Goal: Information Seeking & Learning: Learn about a topic

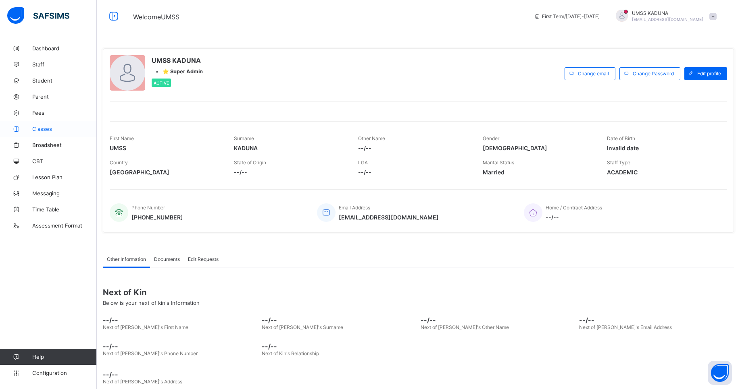
click at [39, 130] on span "Classes" at bounding box center [64, 129] width 65 height 6
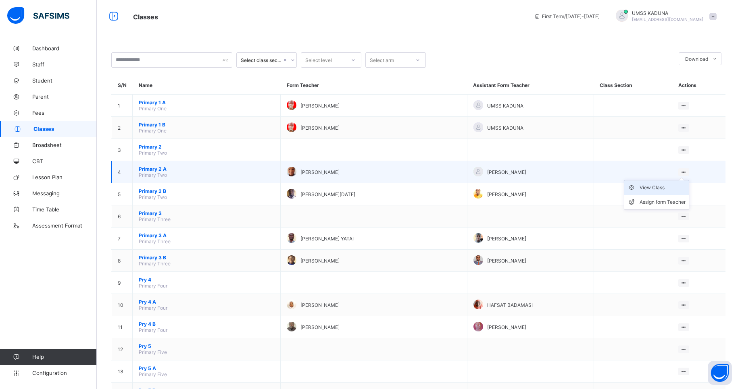
click at [673, 190] on div "View Class" at bounding box center [662, 188] width 46 height 8
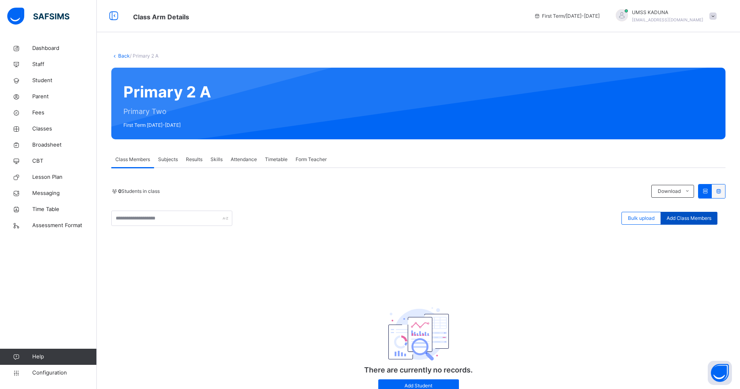
click at [698, 219] on span "Add Class Members" at bounding box center [688, 218] width 45 height 7
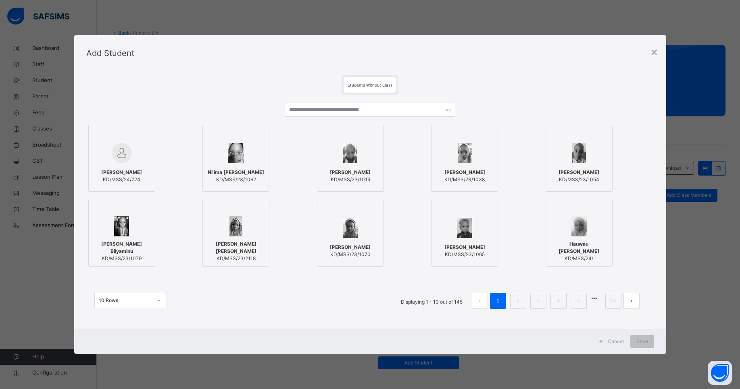
scroll to position [20, 0]
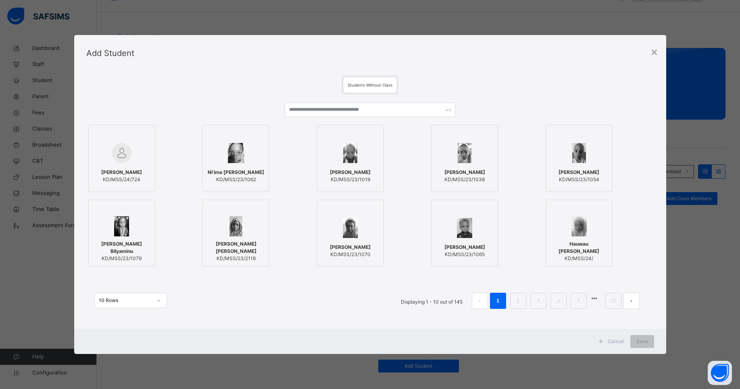
click at [225, 375] on div "× Add Student Students Without Class Yazeed Musa Aliyu KD/MSS/24/724 Ni'ima Har…" at bounding box center [370, 194] width 740 height 389
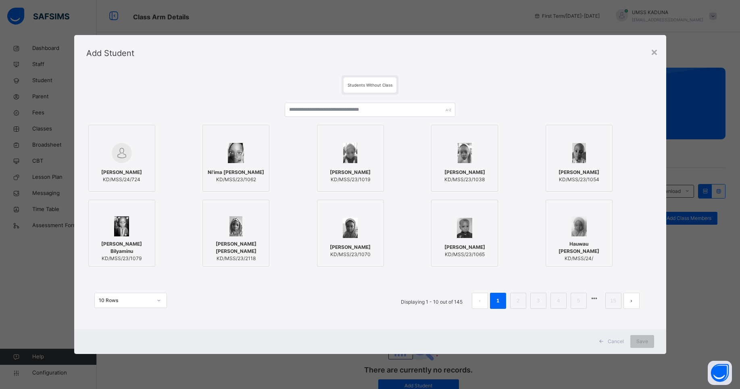
scroll to position [32, 0]
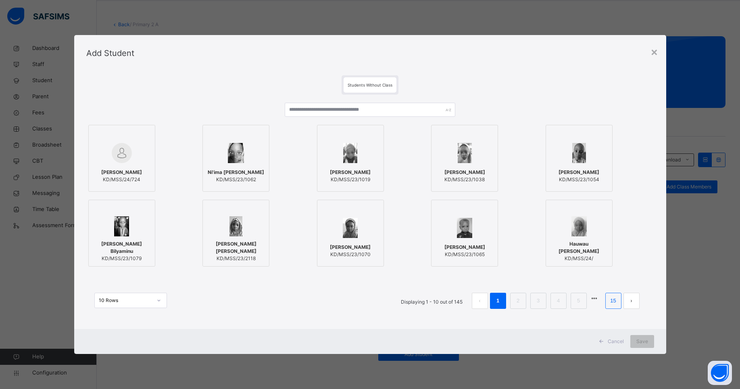
click at [618, 302] on link "15" at bounding box center [613, 301] width 10 height 10
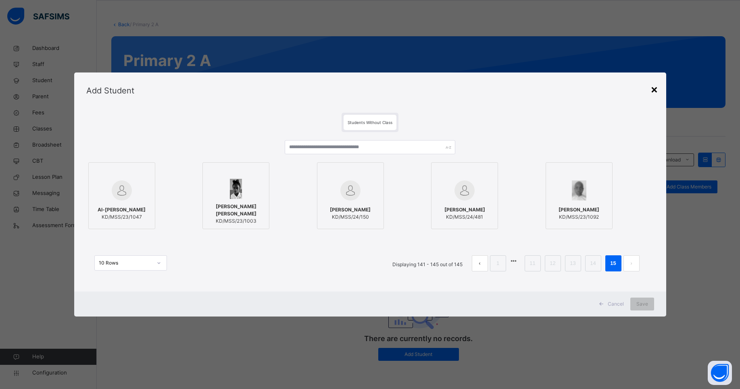
click at [656, 90] on div "×" at bounding box center [654, 89] width 8 height 17
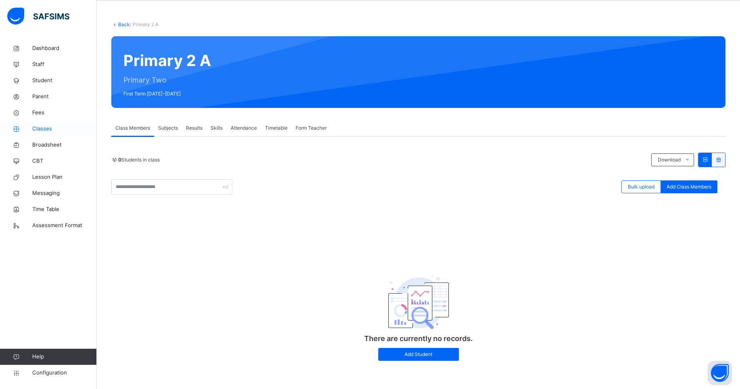
click at [53, 129] on span "Classes" at bounding box center [64, 129] width 65 height 8
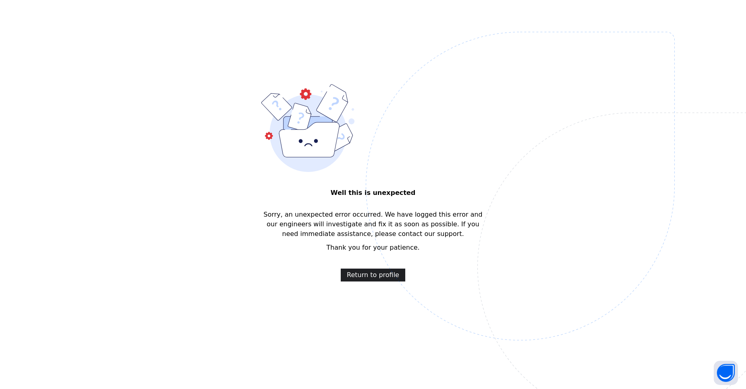
click at [373, 272] on span "Return to profile" at bounding box center [373, 276] width 52 height 10
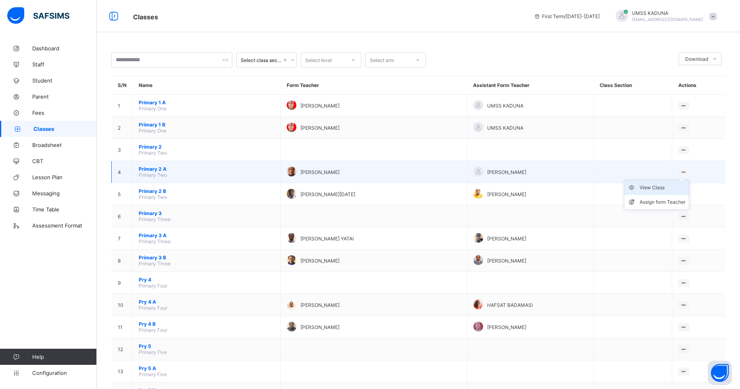
click at [669, 185] on div "View Class" at bounding box center [662, 188] width 46 height 8
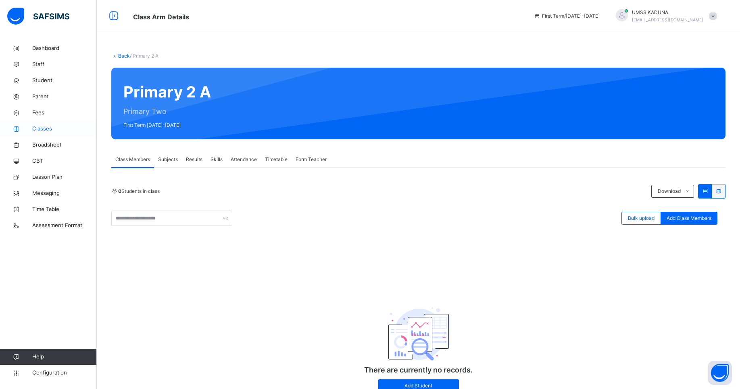
click at [34, 129] on span "Classes" at bounding box center [64, 129] width 65 height 8
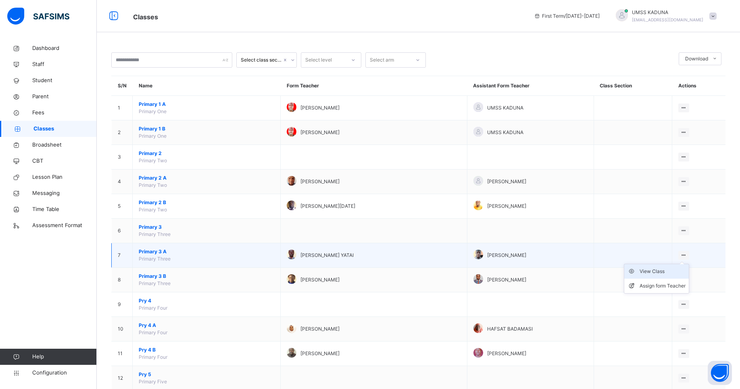
click at [661, 273] on div "View Class" at bounding box center [662, 272] width 46 height 8
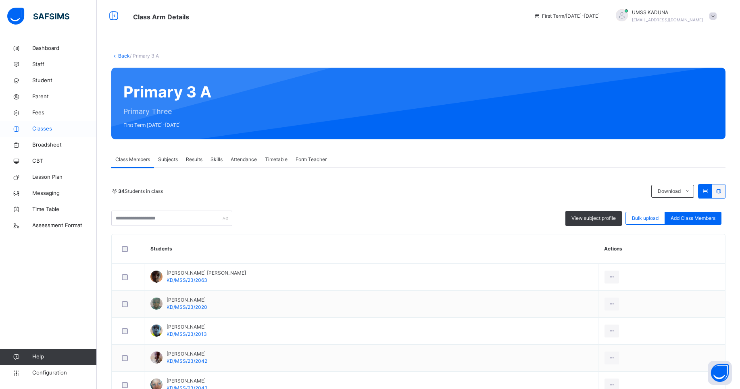
click at [40, 128] on span "Classes" at bounding box center [64, 129] width 65 height 8
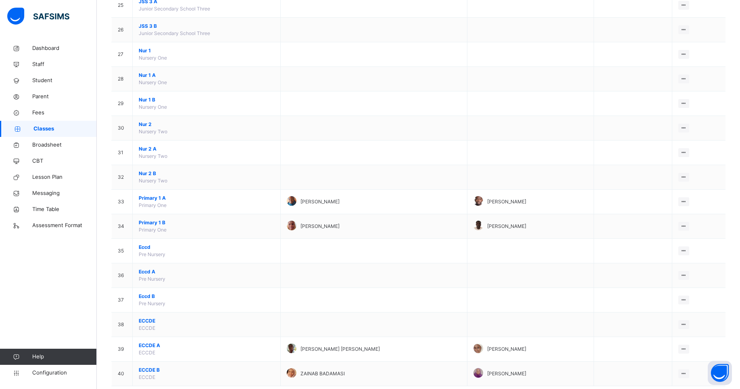
scroll to position [710, 0]
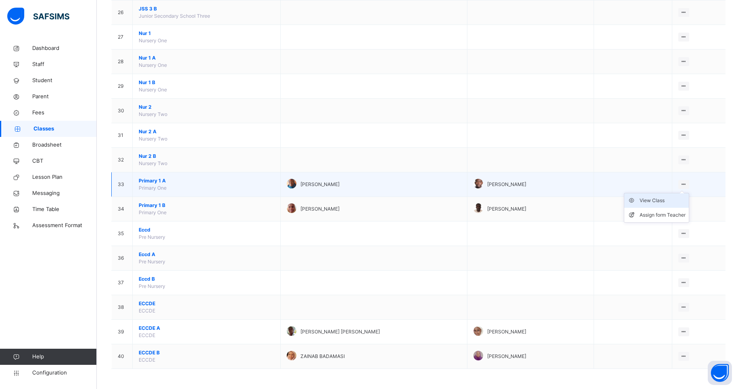
click at [666, 202] on div "View Class" at bounding box center [662, 201] width 46 height 8
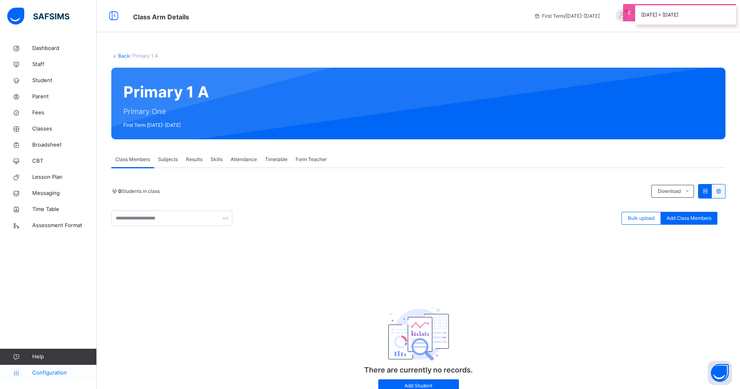
click at [48, 371] on span "Configuration" at bounding box center [64, 373] width 64 height 8
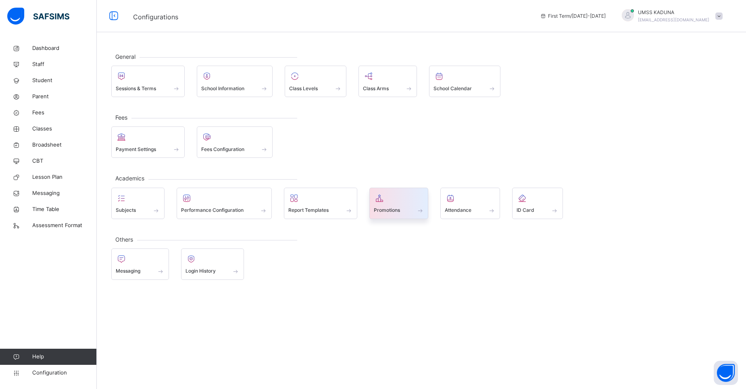
click at [400, 210] on span "Promotions" at bounding box center [387, 210] width 26 height 7
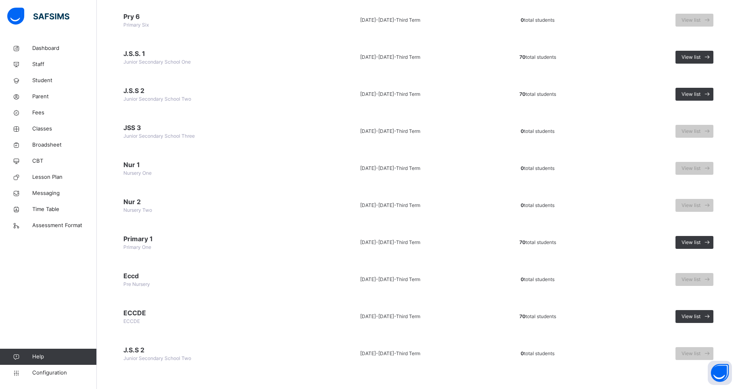
scroll to position [295, 0]
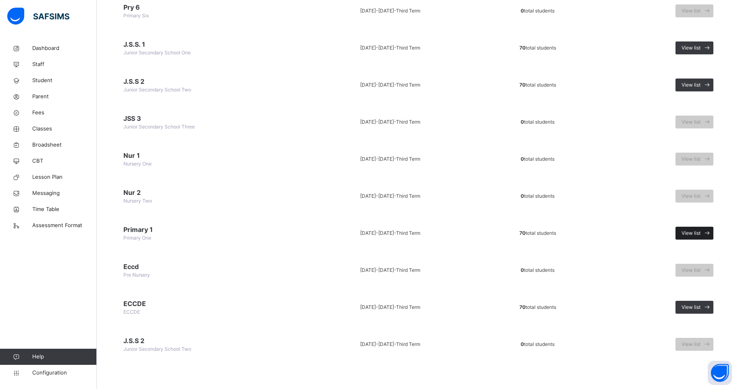
click at [700, 232] on span "View list" at bounding box center [690, 233] width 19 height 7
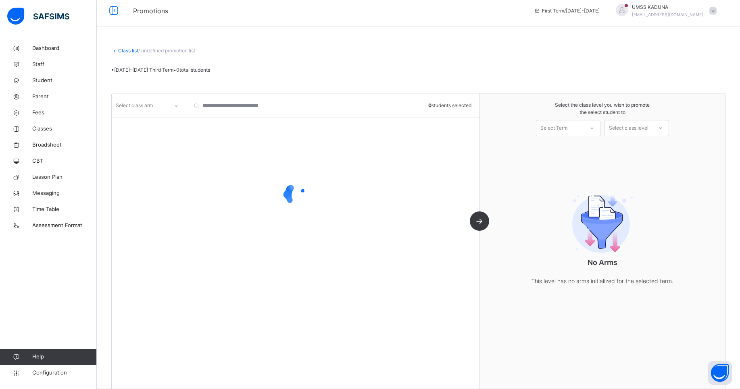
scroll to position [17, 0]
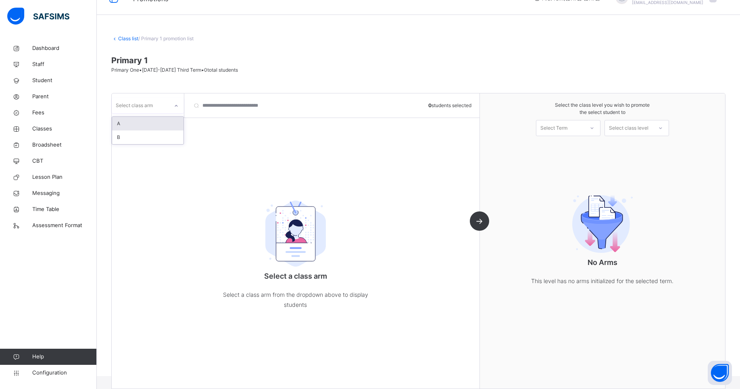
click at [177, 106] on icon at bounding box center [176, 106] width 5 height 8
click at [165, 122] on div "A" at bounding box center [147, 124] width 71 height 14
click at [254, 112] on input "search" at bounding box center [232, 106] width 89 height 24
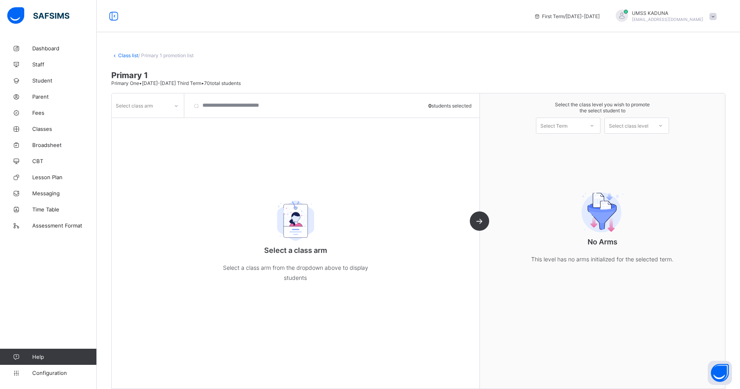
click at [179, 109] on div at bounding box center [176, 106] width 14 height 13
click at [160, 121] on div "A" at bounding box center [147, 123] width 71 height 12
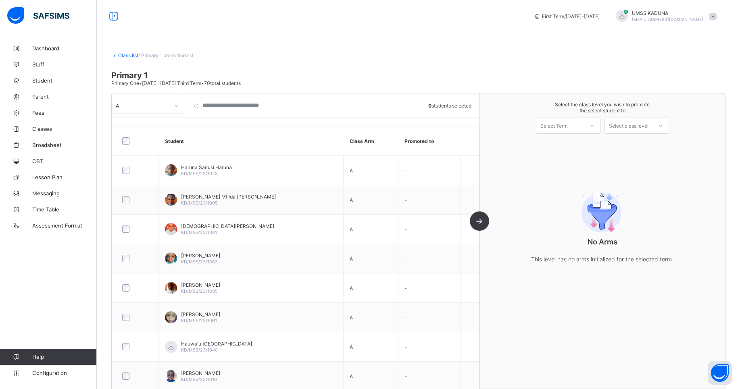
click at [598, 123] on div at bounding box center [592, 126] width 15 height 14
click at [584, 142] on div "First Term [DATE]-[DATE]" at bounding box center [568, 146] width 64 height 19
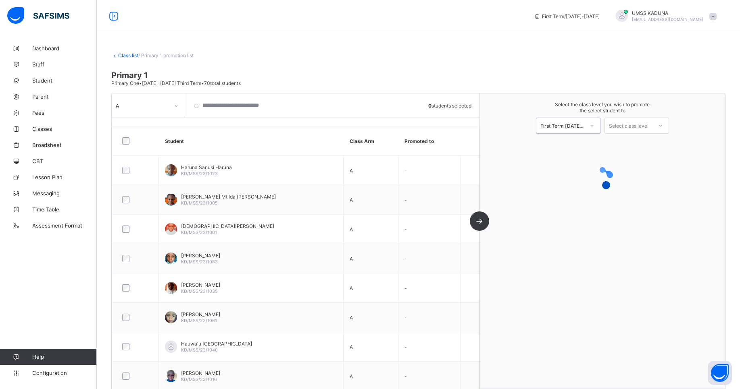
click at [629, 125] on div "Select class level" at bounding box center [629, 126] width 40 height 16
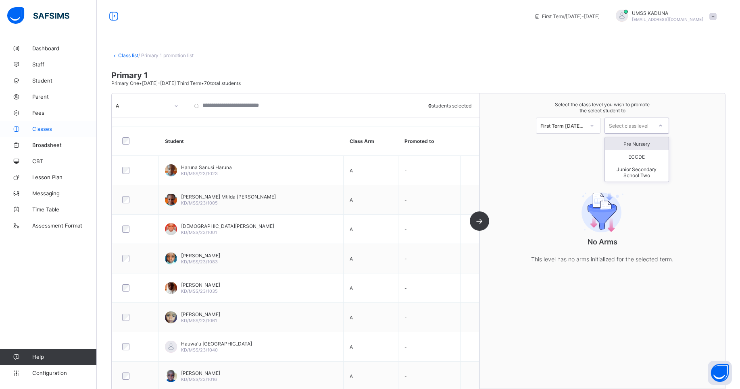
click at [40, 131] on span "Classes" at bounding box center [64, 129] width 65 height 6
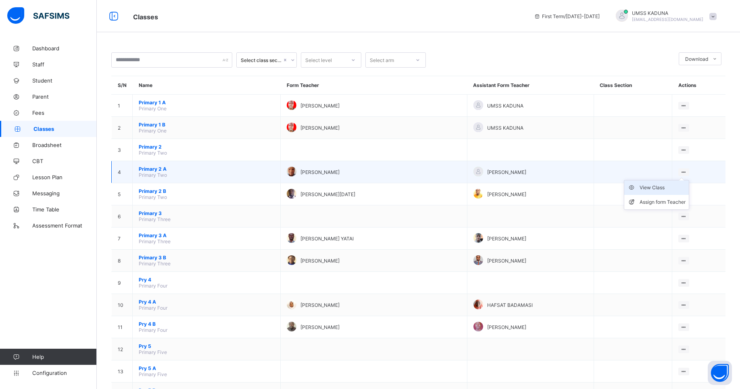
click at [670, 189] on div "View Class" at bounding box center [662, 188] width 46 height 8
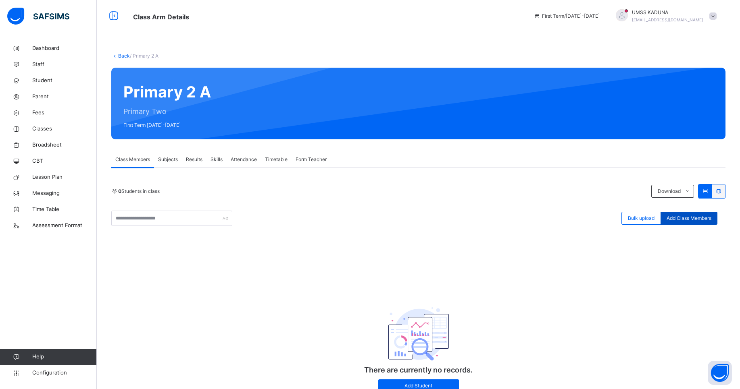
click at [687, 222] on div "Add Class Members" at bounding box center [688, 218] width 57 height 13
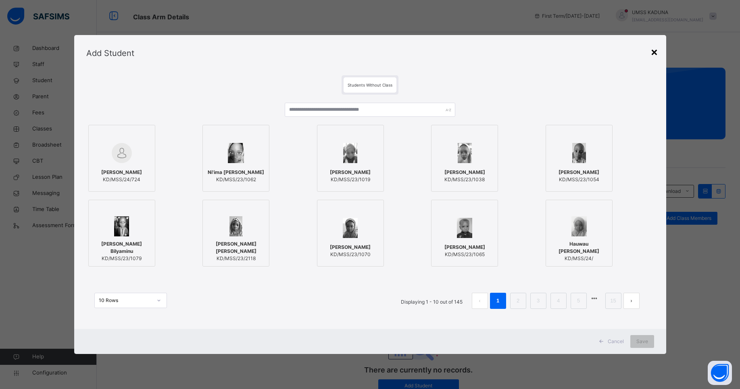
click at [655, 55] on div "×" at bounding box center [654, 51] width 8 height 17
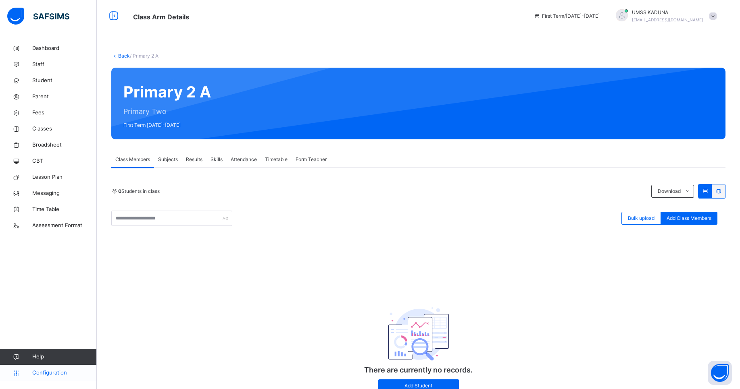
click at [48, 375] on span "Configuration" at bounding box center [64, 373] width 64 height 8
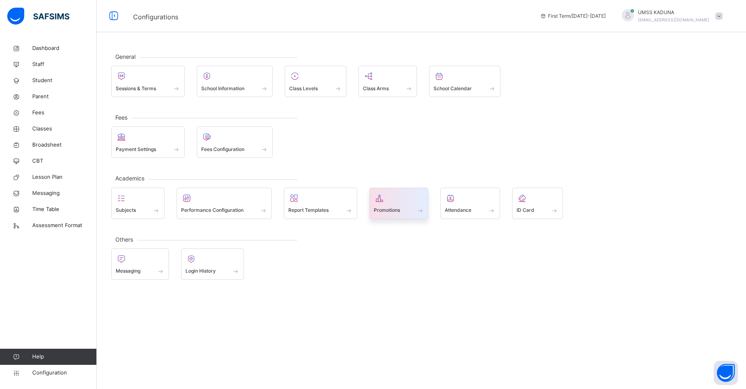
click at [394, 205] on span at bounding box center [399, 205] width 50 height 2
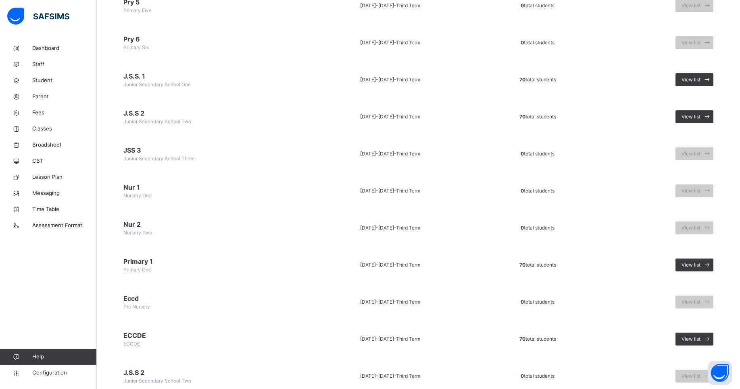
scroll to position [295, 0]
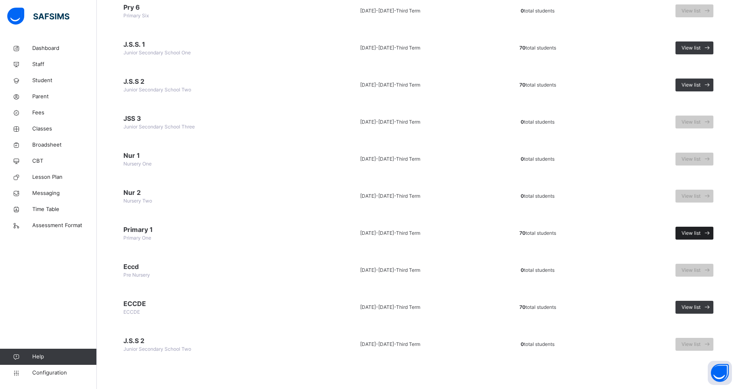
click at [696, 235] on span "View list" at bounding box center [690, 233] width 19 height 7
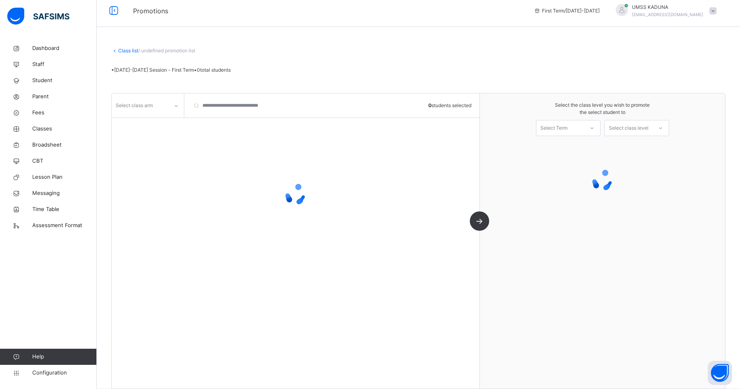
scroll to position [5, 0]
click at [173, 108] on div at bounding box center [176, 106] width 14 height 13
click at [294, 72] on div "• 2025-2026 Session - First Term • 0 total students" at bounding box center [418, 70] width 614 height 7
click at [179, 106] on div at bounding box center [176, 106] width 14 height 13
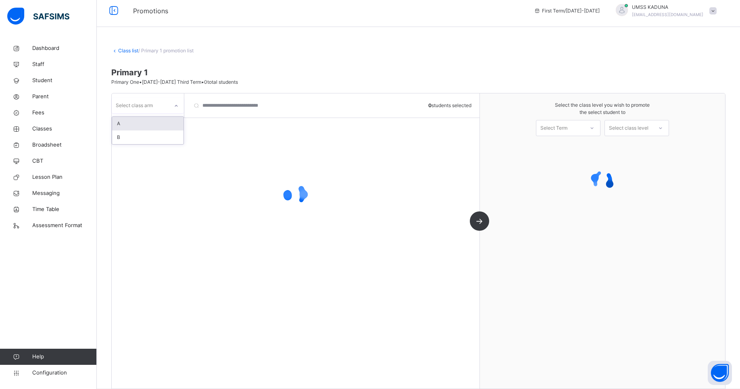
click at [150, 124] on div "A" at bounding box center [147, 124] width 71 height 14
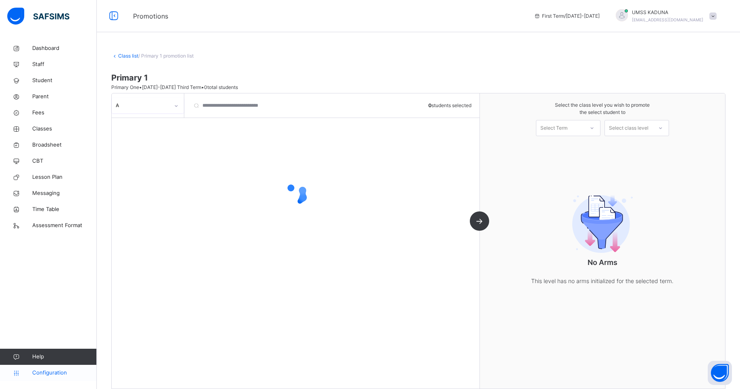
click at [65, 374] on span "Configuration" at bounding box center [64, 373] width 64 height 8
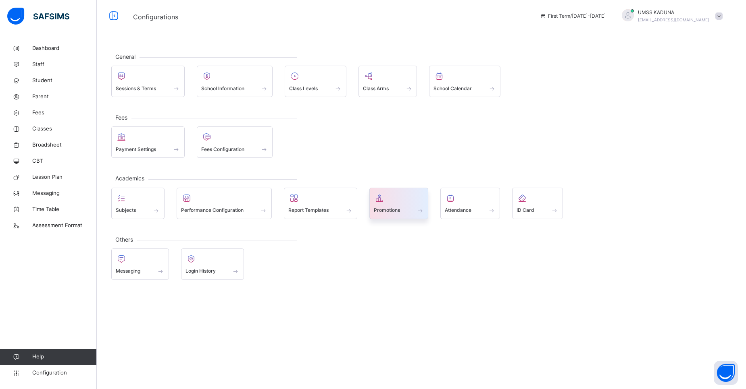
click at [386, 205] on span at bounding box center [399, 205] width 50 height 2
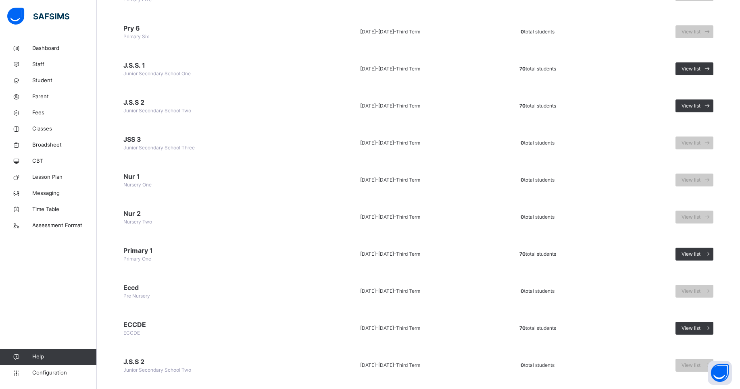
scroll to position [290, 0]
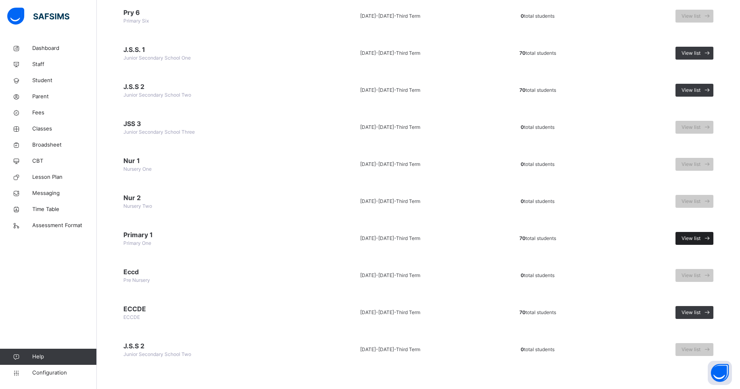
click at [693, 239] on span "View list" at bounding box center [690, 238] width 19 height 7
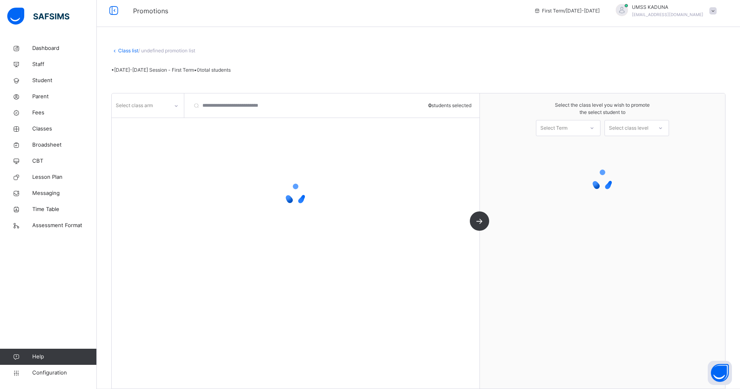
scroll to position [17, 0]
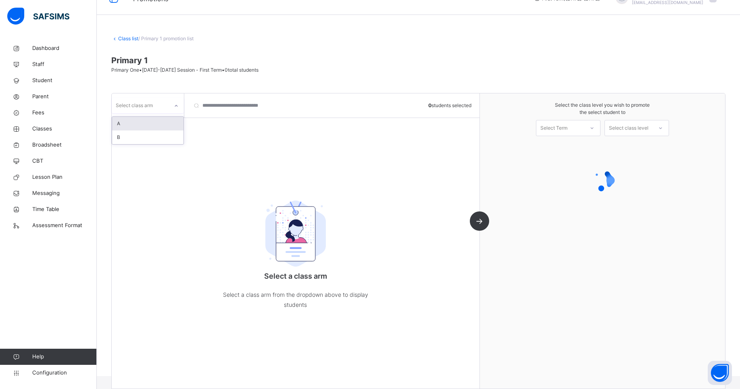
click at [177, 105] on icon at bounding box center [176, 106] width 5 height 8
click at [161, 122] on div "A" at bounding box center [147, 124] width 71 height 14
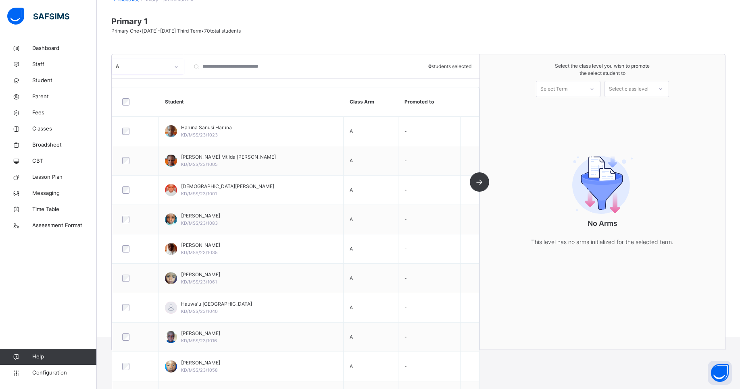
scroll to position [0, 0]
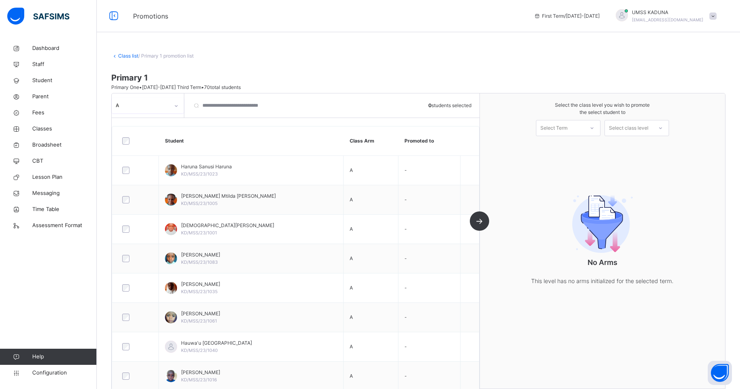
click at [176, 105] on icon at bounding box center [176, 106] width 5 height 8
click at [167, 134] on div "B" at bounding box center [147, 138] width 71 height 14
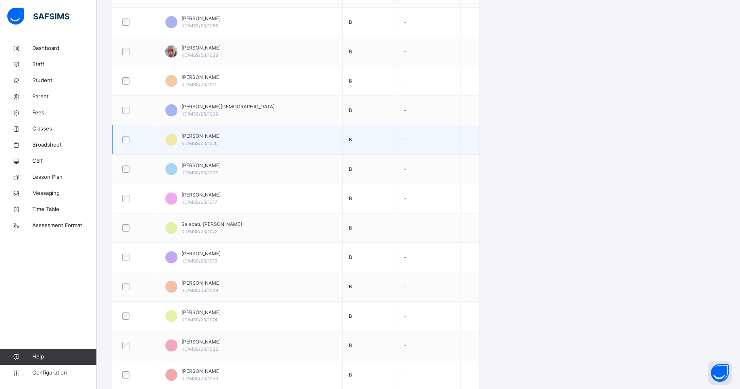
scroll to position [637, 0]
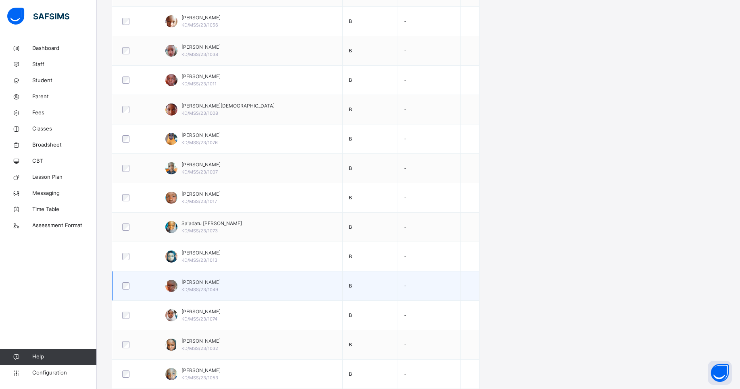
click at [234, 286] on div "Abubakar Usman KD/MSS/23/1049" at bounding box center [250, 286] width 171 height 15
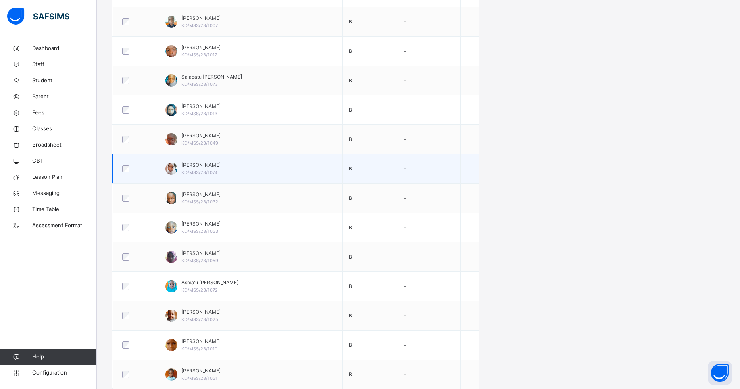
scroll to position [785, 0]
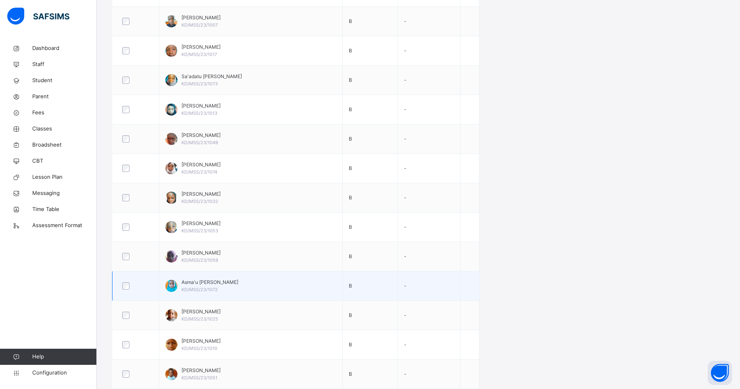
click at [239, 287] on div "Asma'u Bashir Adam KD/MSS/23/1072" at bounding box center [250, 286] width 171 height 15
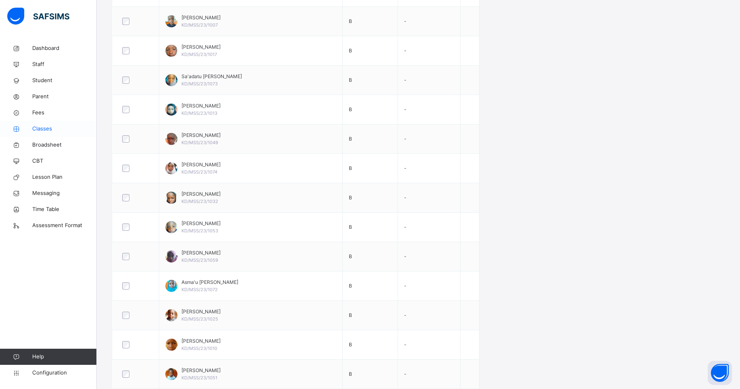
click at [46, 130] on span "Classes" at bounding box center [64, 129] width 65 height 8
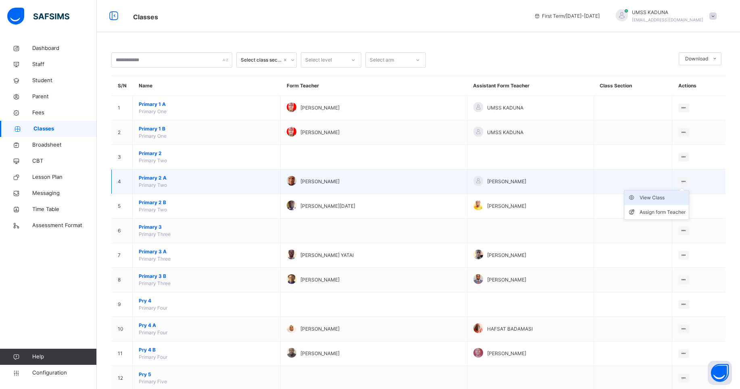
click at [672, 197] on div "View Class" at bounding box center [662, 198] width 46 height 8
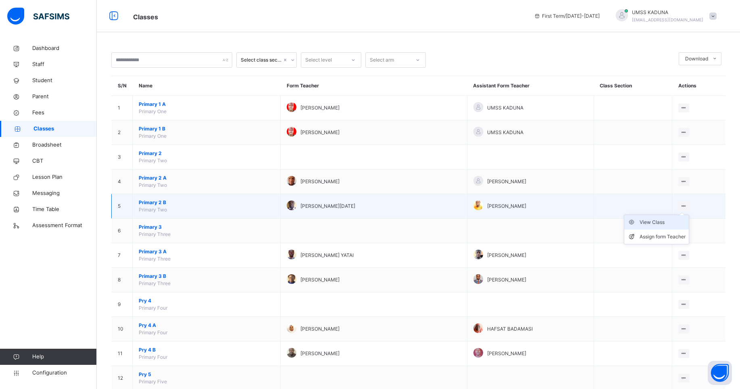
click at [667, 224] on div "View Class" at bounding box center [662, 223] width 46 height 8
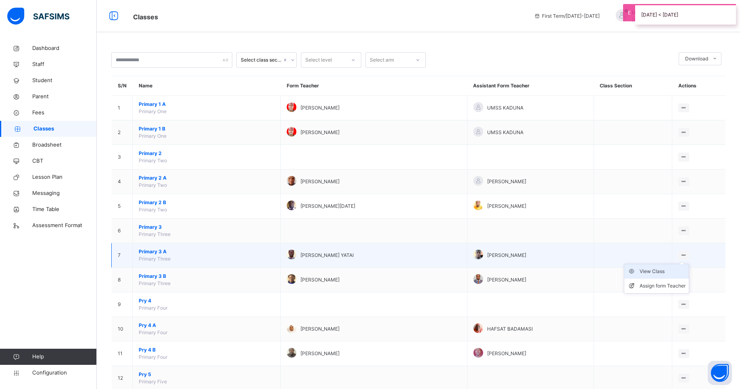
click at [669, 274] on div "View Class" at bounding box center [662, 272] width 46 height 8
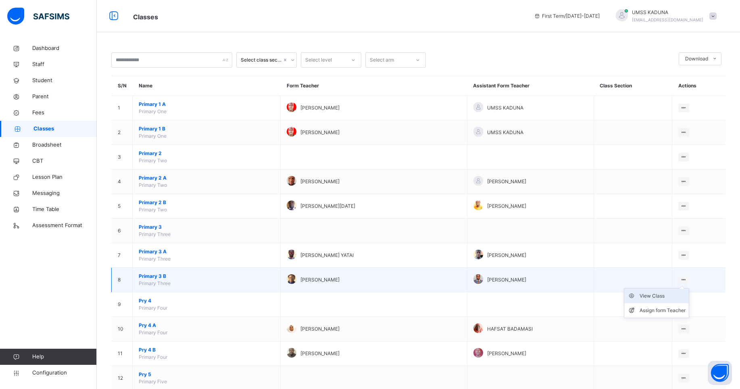
click at [676, 296] on div "View Class" at bounding box center [662, 296] width 46 height 8
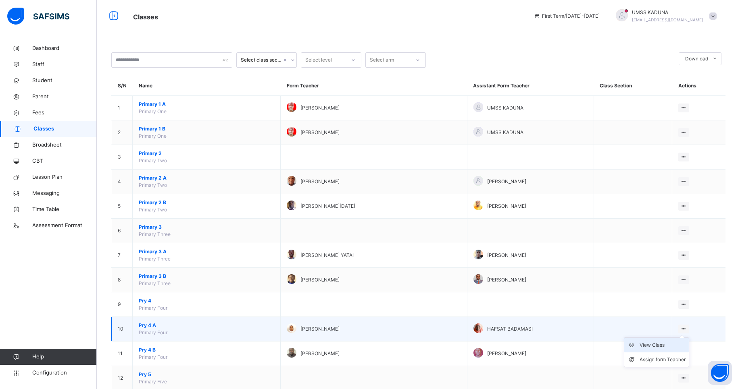
click at [665, 344] on div "View Class" at bounding box center [662, 346] width 46 height 8
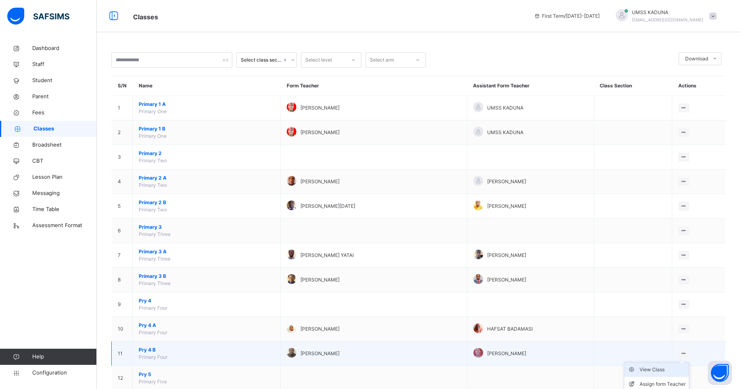
click at [668, 373] on div "View Class" at bounding box center [662, 370] width 46 height 8
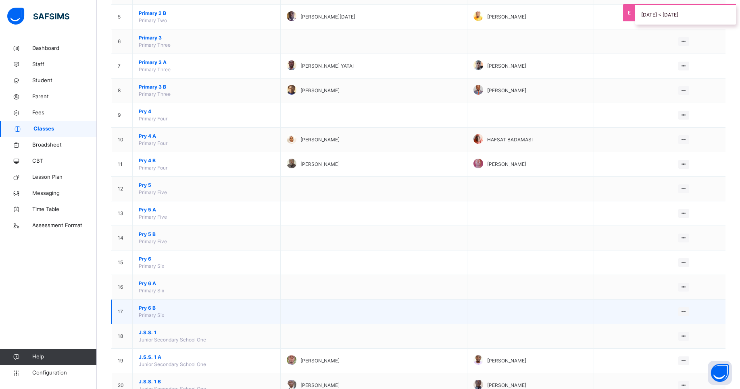
scroll to position [189, 0]
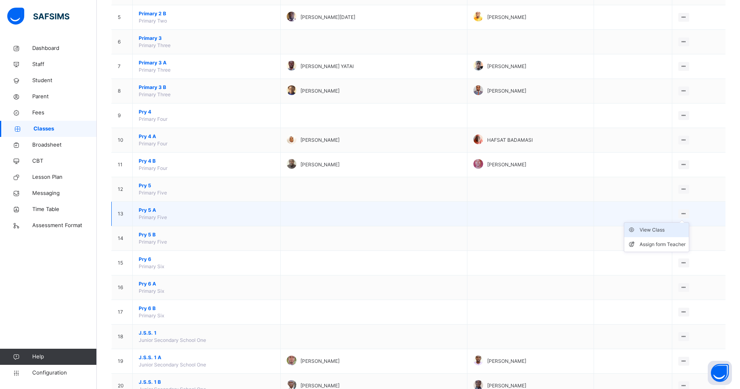
click at [666, 231] on div "View Class" at bounding box center [662, 230] width 46 height 8
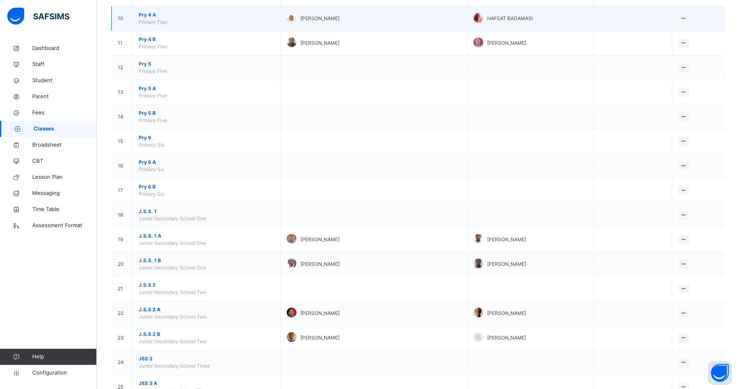
scroll to position [316, 0]
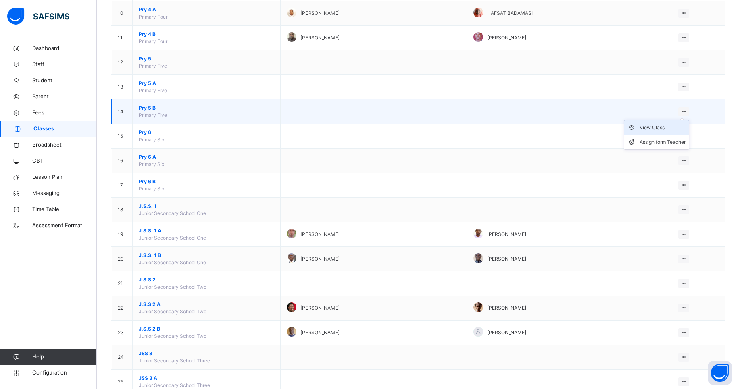
click at [670, 126] on div "View Class" at bounding box center [662, 128] width 46 height 8
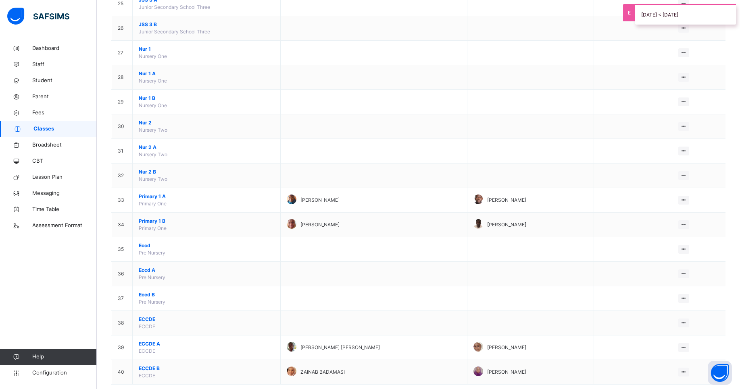
scroll to position [710, 0]
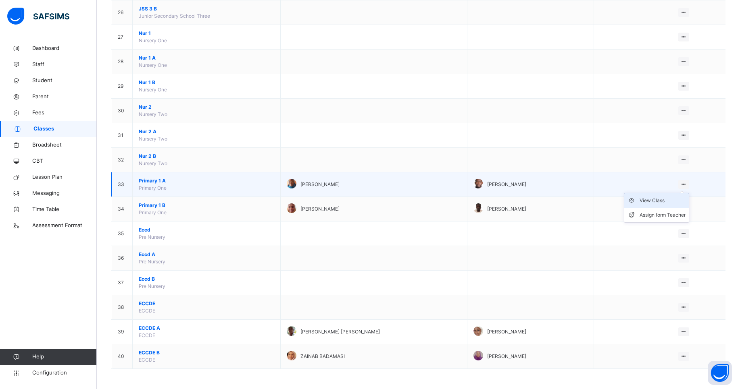
click at [666, 198] on div "View Class" at bounding box center [662, 201] width 46 height 8
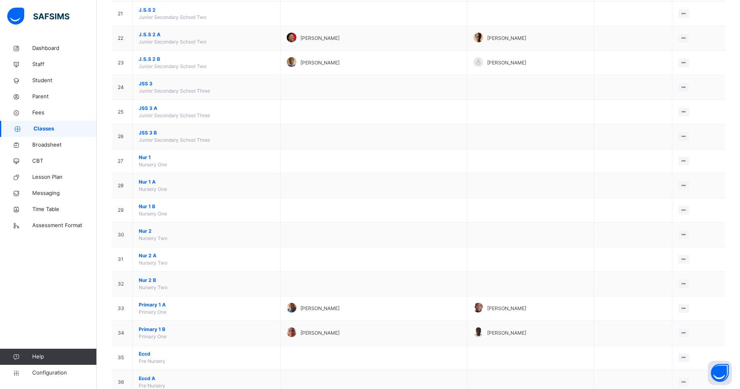
scroll to position [710, 0]
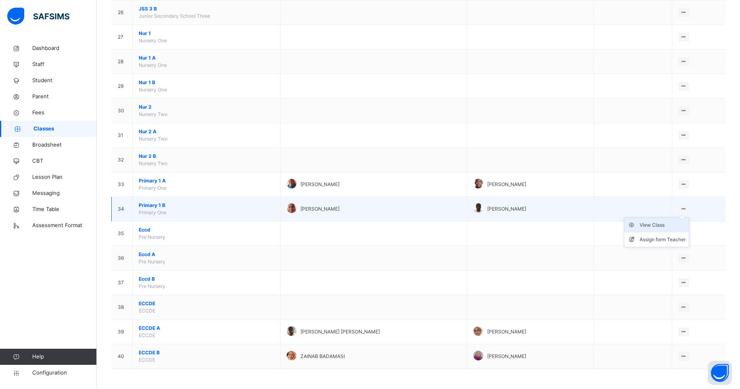
click at [663, 226] on div "View Class" at bounding box center [662, 225] width 46 height 8
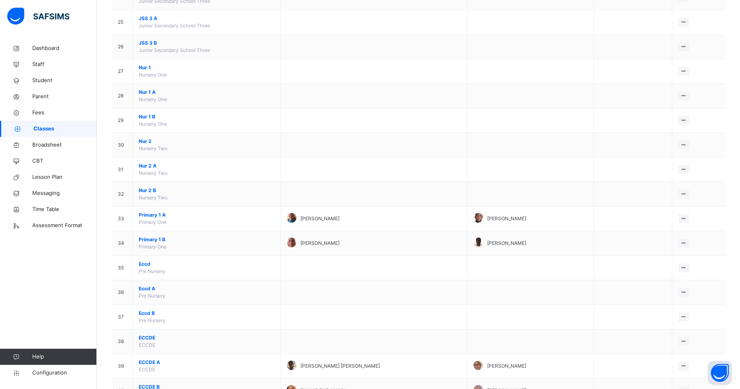
scroll to position [710, 0]
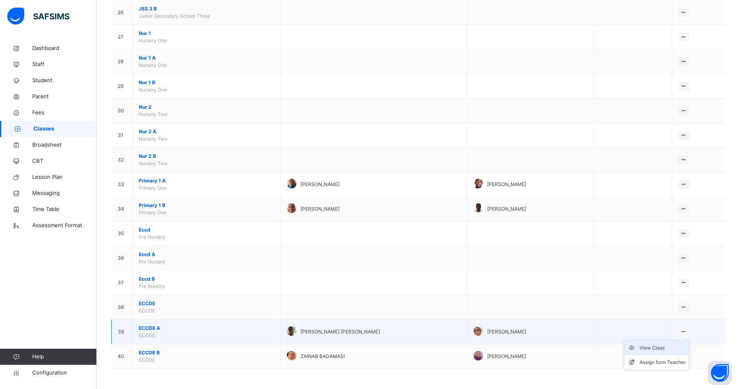
click at [669, 348] on div "View Class" at bounding box center [662, 348] width 46 height 8
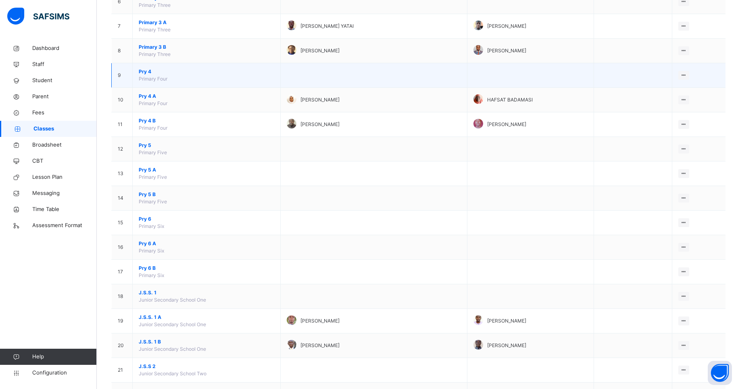
scroll to position [710, 0]
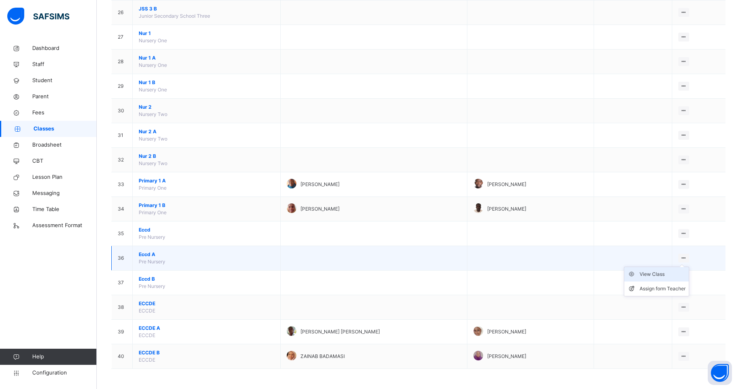
click at [664, 273] on div "View Class" at bounding box center [662, 275] width 46 height 8
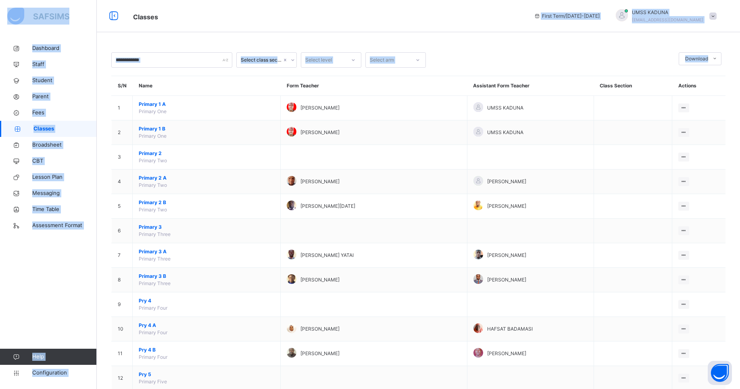
drag, startPoint x: 412, startPoint y: 73, endPoint x: 209, endPoint y: 29, distance: 207.8
